Goal: Task Accomplishment & Management: Use online tool/utility

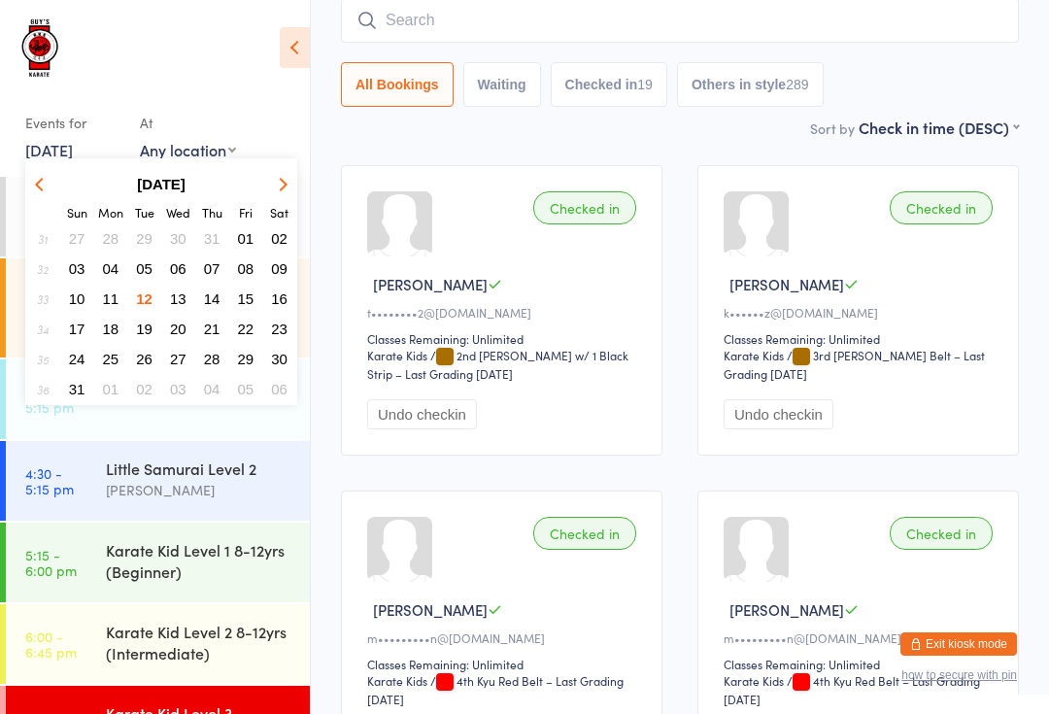
scroll to position [2, 0]
click at [177, 300] on span "13" at bounding box center [178, 298] width 17 height 17
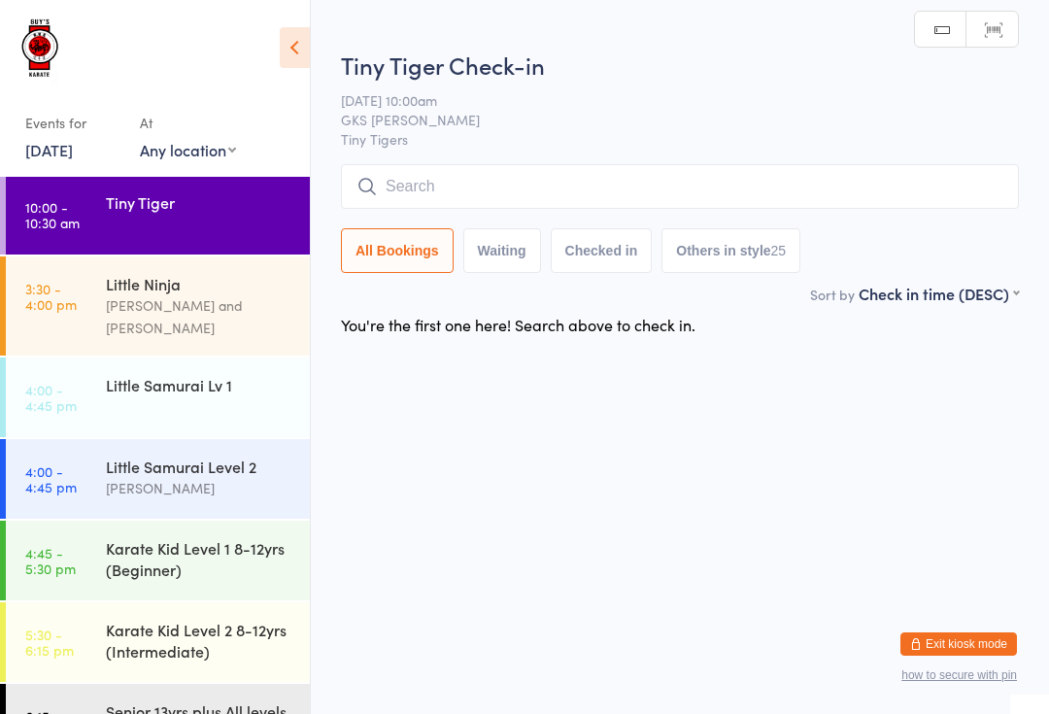
click at [220, 178] on div "Tiny Tiger" at bounding box center [208, 202] width 204 height 54
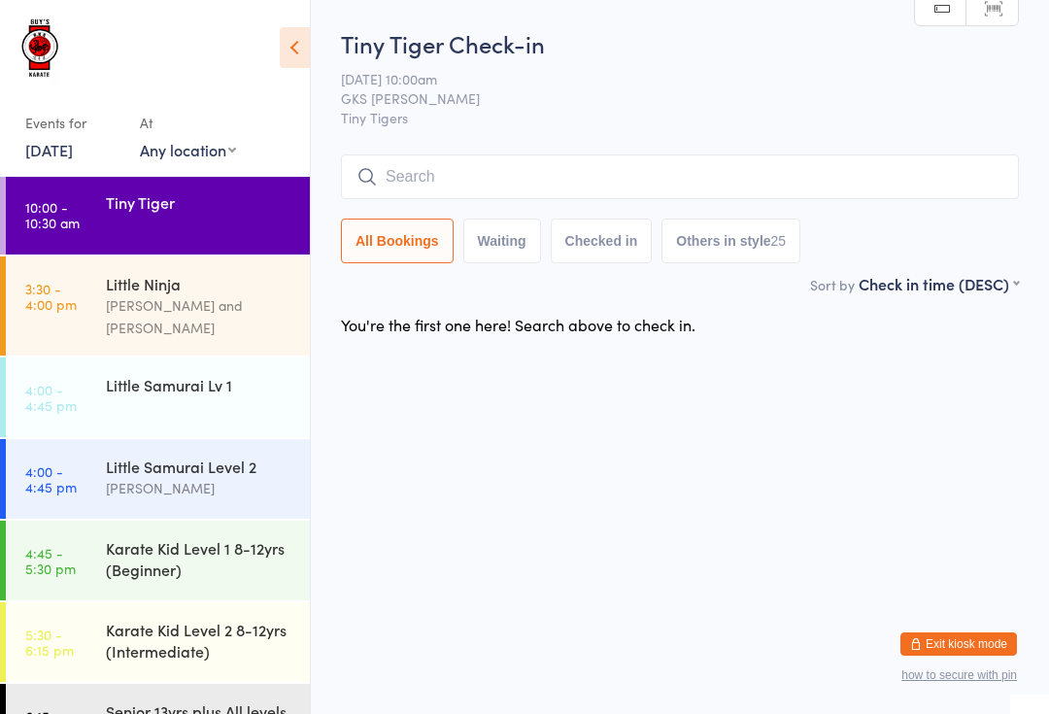
click at [732, 142] on div "Tiny Tiger Check-in [DATE] 10:00am GKS [PERSON_NAME] Tiny Tigers Manual search …" at bounding box center [680, 150] width 678 height 246
click at [718, 145] on div "Tiny Tiger Check-in [DATE] 10:00am GKS [PERSON_NAME] Tiny Tigers Manual search …" at bounding box center [680, 150] width 678 height 246
click at [663, 198] on input "search" at bounding box center [680, 176] width 678 height 45
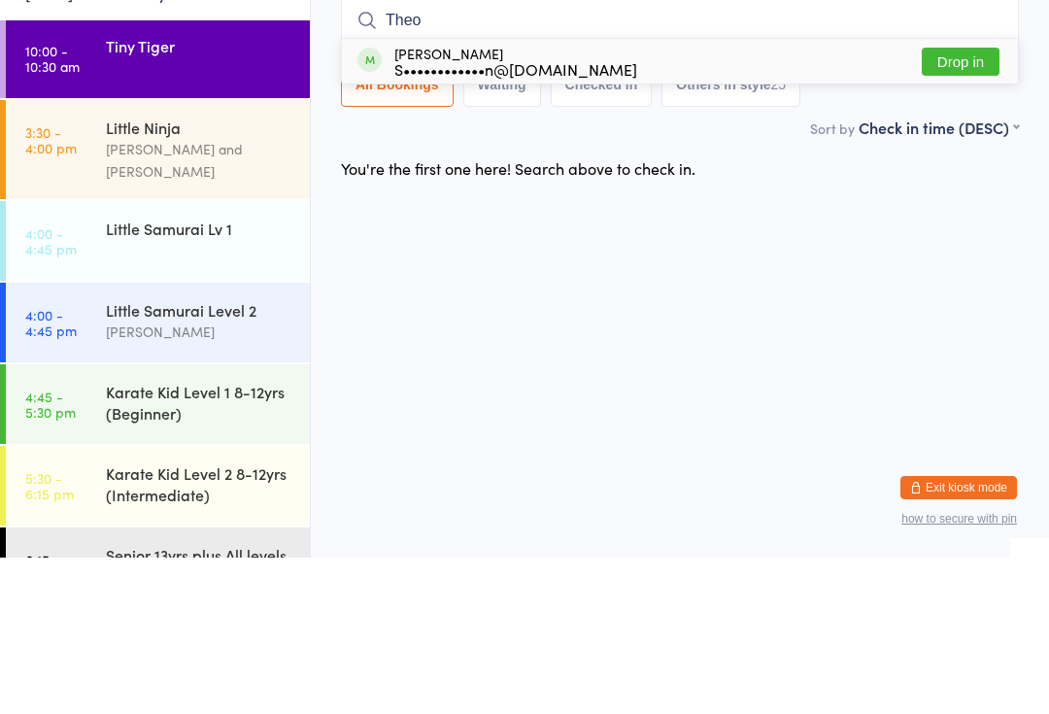
type input "Theo"
click at [972, 204] on button "Drop in" at bounding box center [960, 218] width 78 height 28
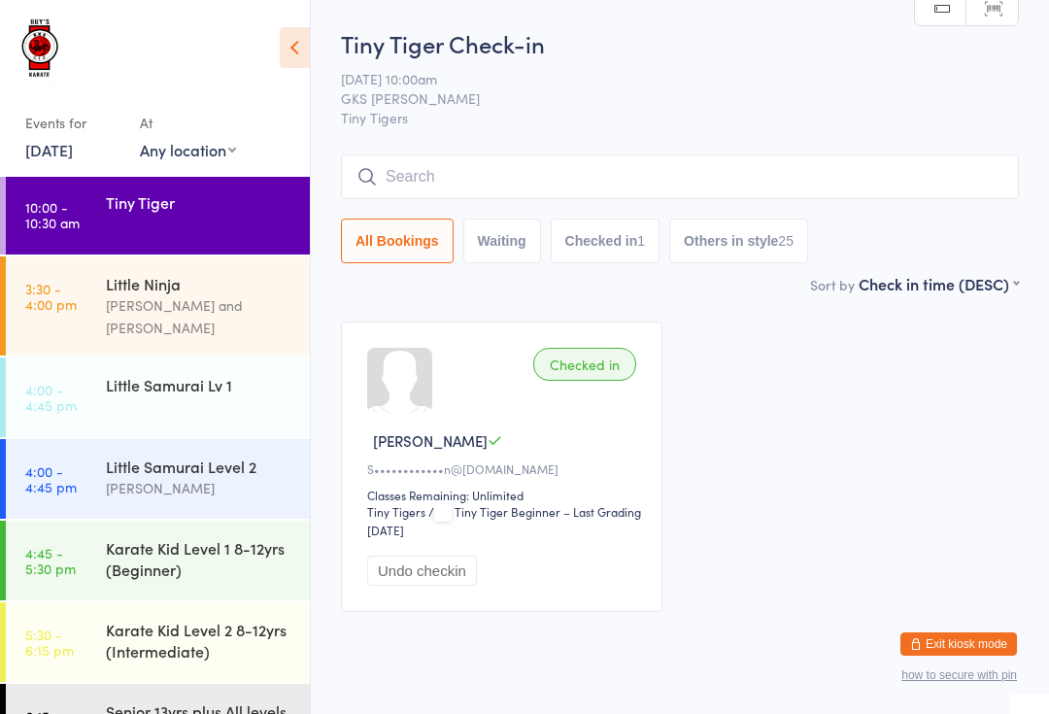
click at [399, 180] on input "search" at bounding box center [680, 176] width 678 height 45
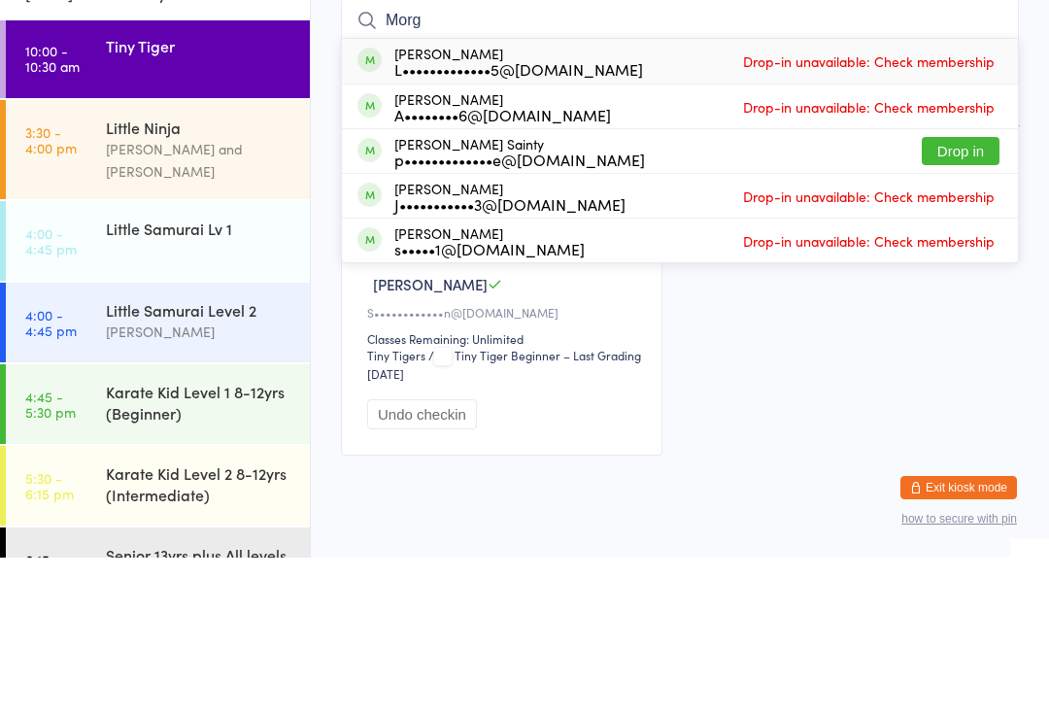
type input "Morg"
click at [952, 293] on button "Drop in" at bounding box center [960, 307] width 78 height 28
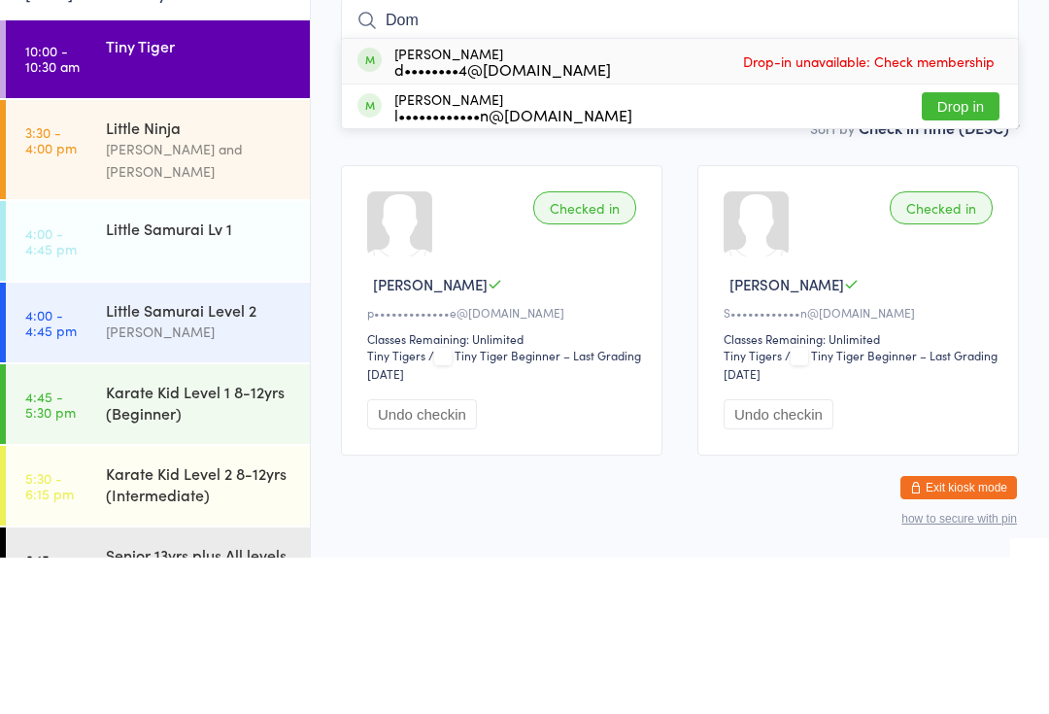
type input "Dom"
click at [953, 249] on button "Drop in" at bounding box center [960, 263] width 78 height 28
